Goal: Task Accomplishment & Management: Complete application form

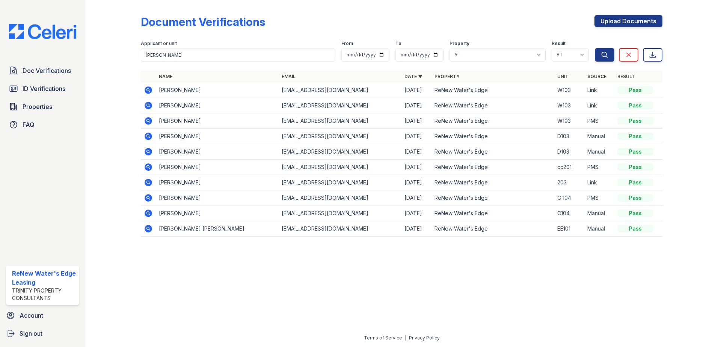
click at [620, 27] on div "Upload Documents" at bounding box center [629, 25] width 68 height 20
click at [621, 20] on link "Upload Documents" at bounding box center [629, 21] width 68 height 12
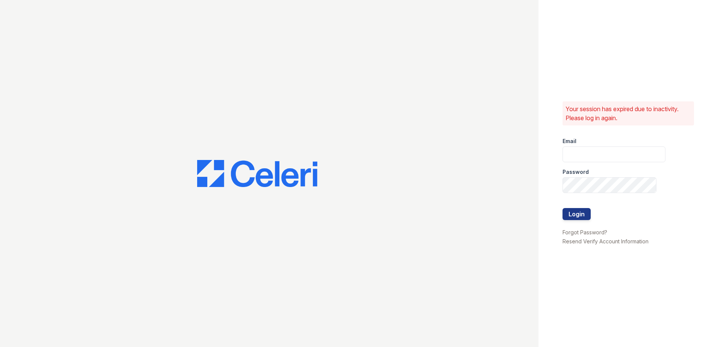
type input "[EMAIL_ADDRESS][DOMAIN_NAME]"
click at [578, 213] on button "Login" at bounding box center [577, 214] width 28 height 12
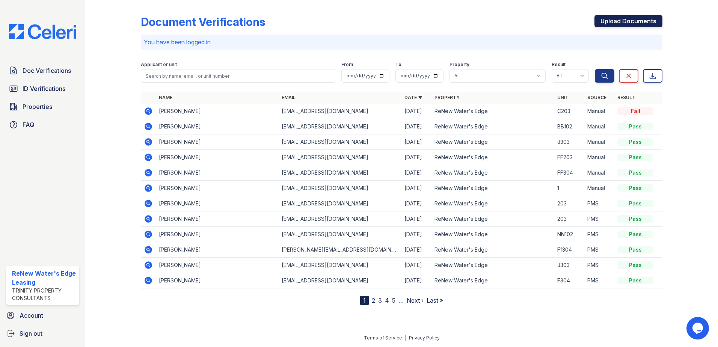
click at [626, 19] on link "Upload Documents" at bounding box center [629, 21] width 68 height 12
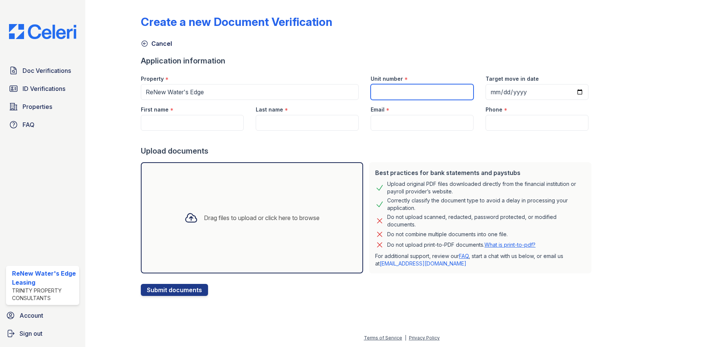
click at [401, 89] on input "Unit number" at bounding box center [422, 92] width 103 height 16
type input "J201"
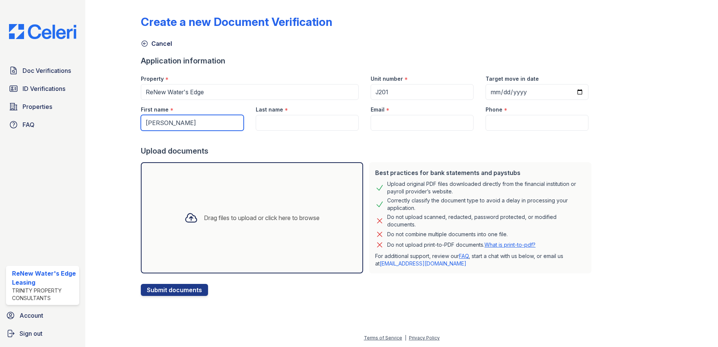
type input "Jasmin"
type input "S"
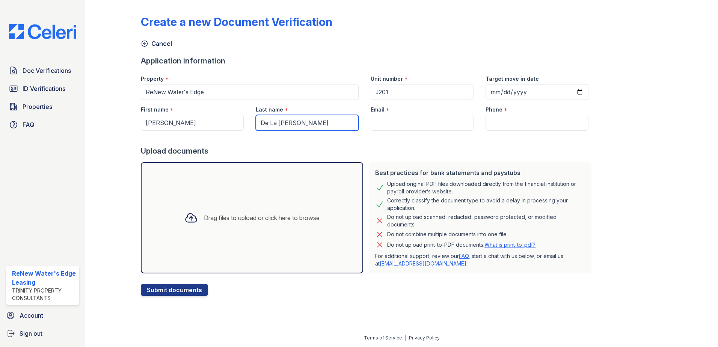
type input "De La Cruz"
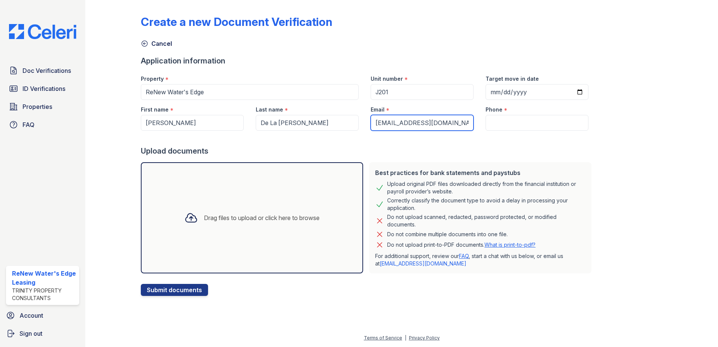
click at [373, 123] on input "xruz.jasmin55@gmail.com" at bounding box center [422, 123] width 103 height 16
type input "cruz.jasmin55@gmail.com"
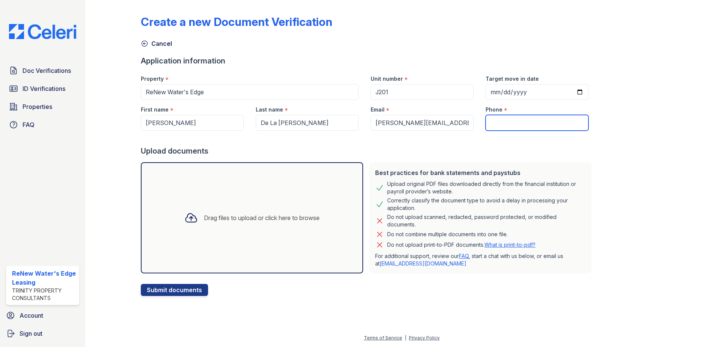
click at [500, 119] on input "Phone" at bounding box center [537, 123] width 103 height 16
type input "4255188103"
